Goal: Book appointment/travel/reservation

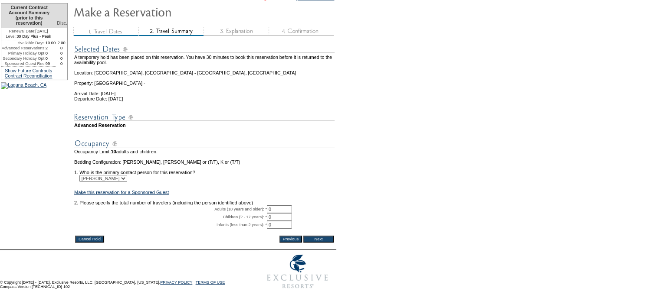
scroll to position [90, 0]
click at [281, 206] on input "0" at bounding box center [279, 210] width 25 height 8
type input "2"
click at [321, 236] on input "Next" at bounding box center [318, 239] width 30 height 7
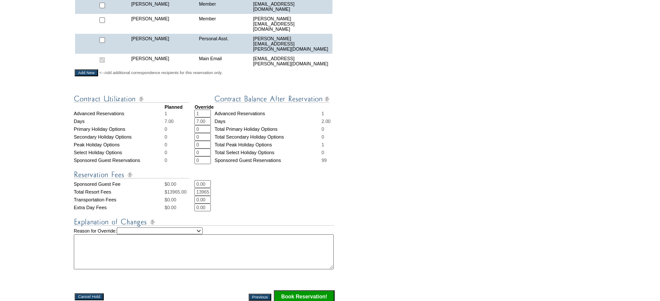
scroll to position [304, 0]
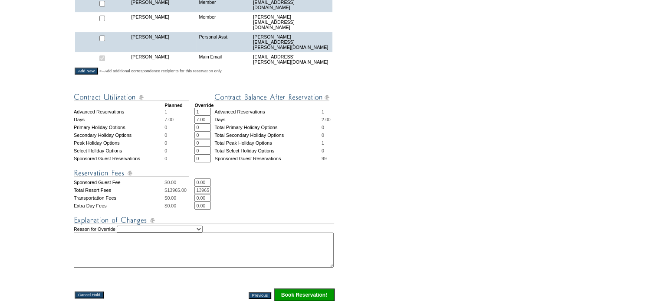
click at [300, 289] on input "Book Reservation!" at bounding box center [304, 295] width 61 height 13
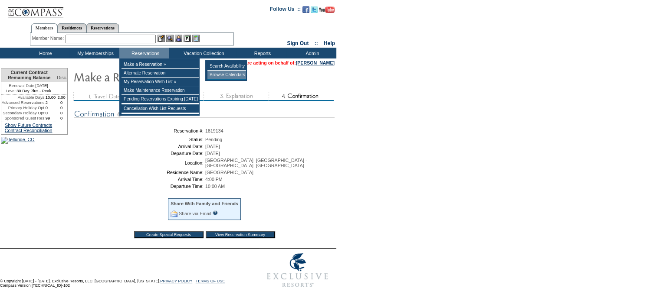
click at [222, 75] on td "Browse Calendars" at bounding box center [226, 75] width 39 height 9
